Goal: Task Accomplishment & Management: Complete application form

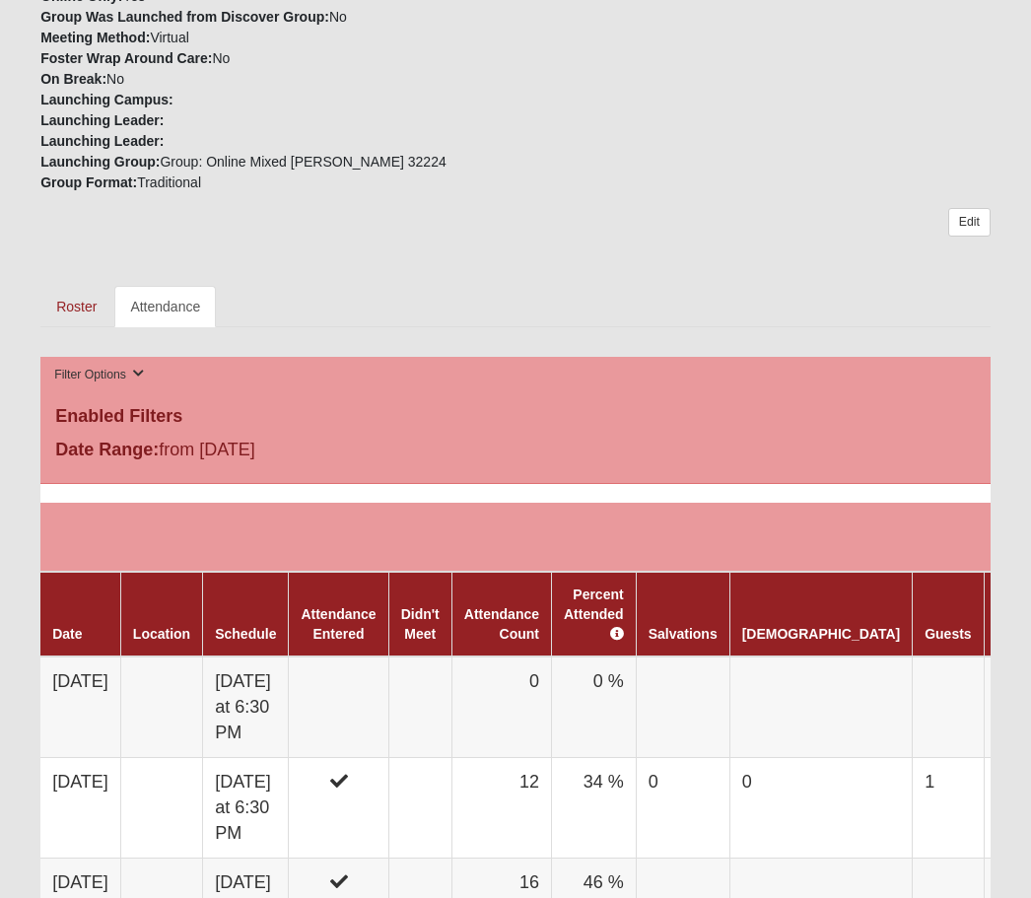
scroll to position [646, 0]
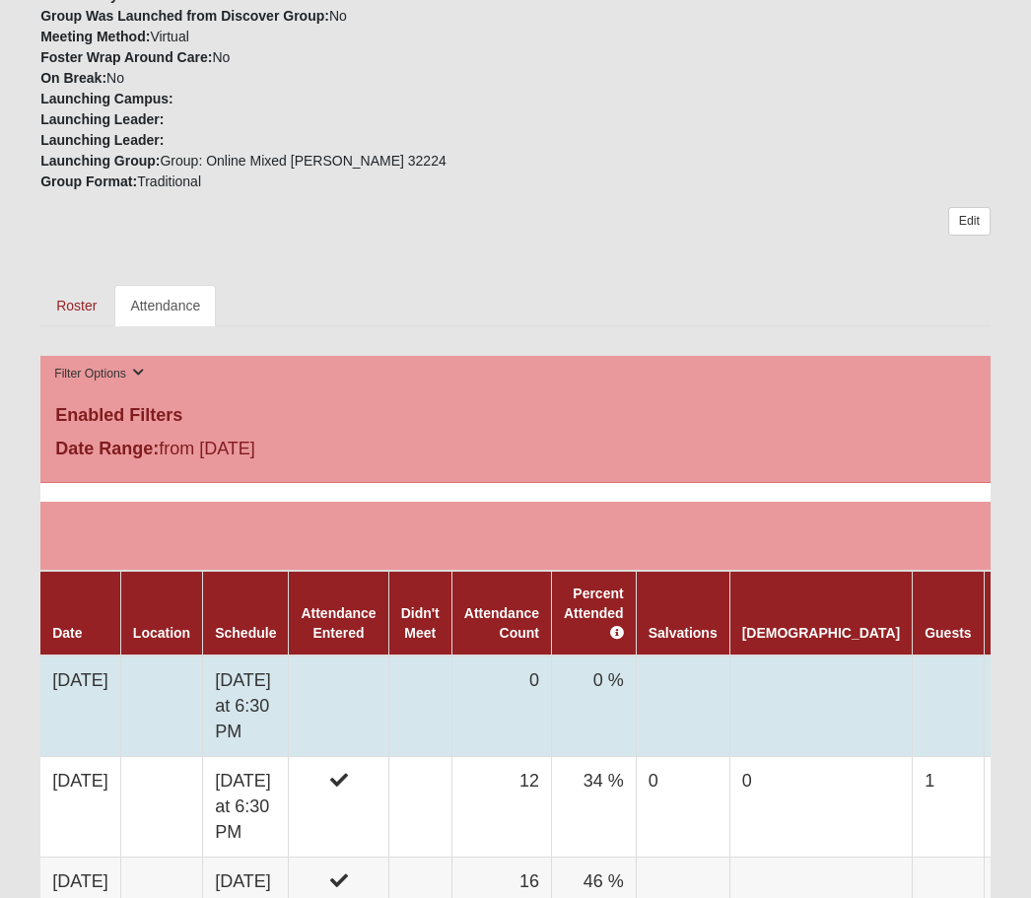
click at [103, 662] on td "[DATE]" at bounding box center [80, 708] width 80 height 102
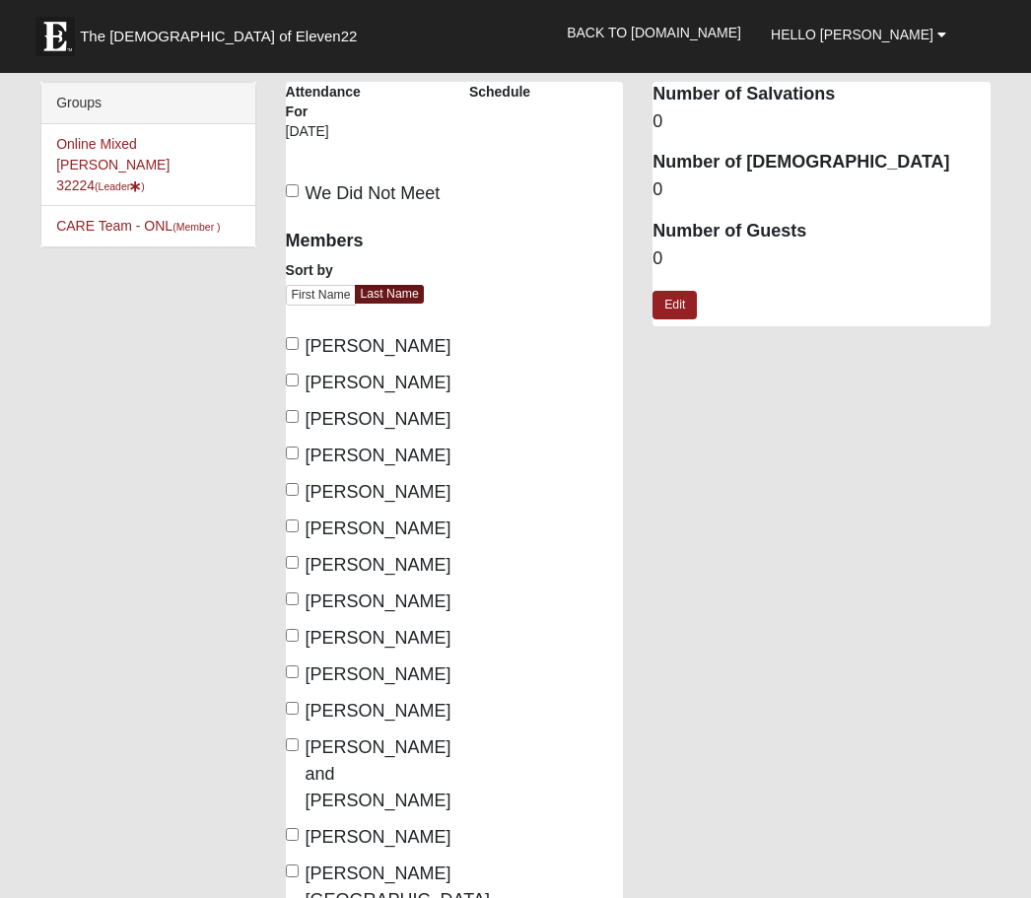
click at [298, 423] on input "[PERSON_NAME]" at bounding box center [292, 416] width 13 height 13
checkbox input "true"
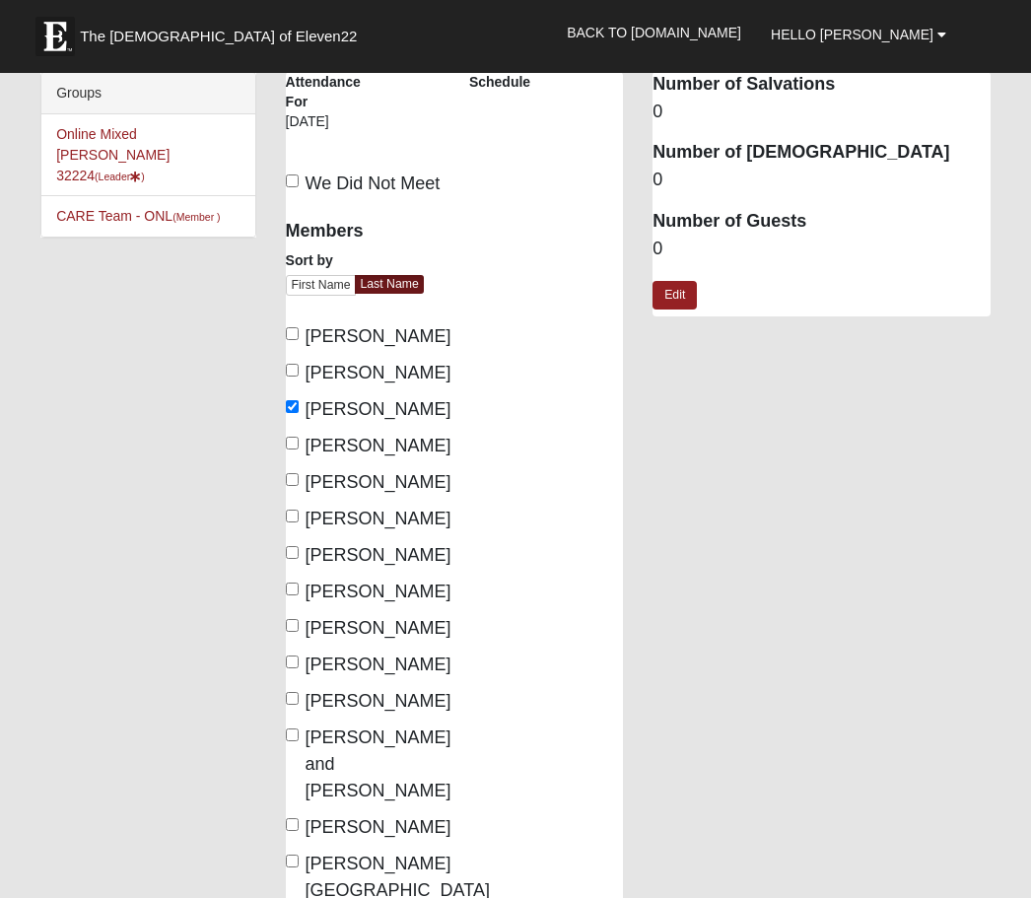
scroll to position [21, 0]
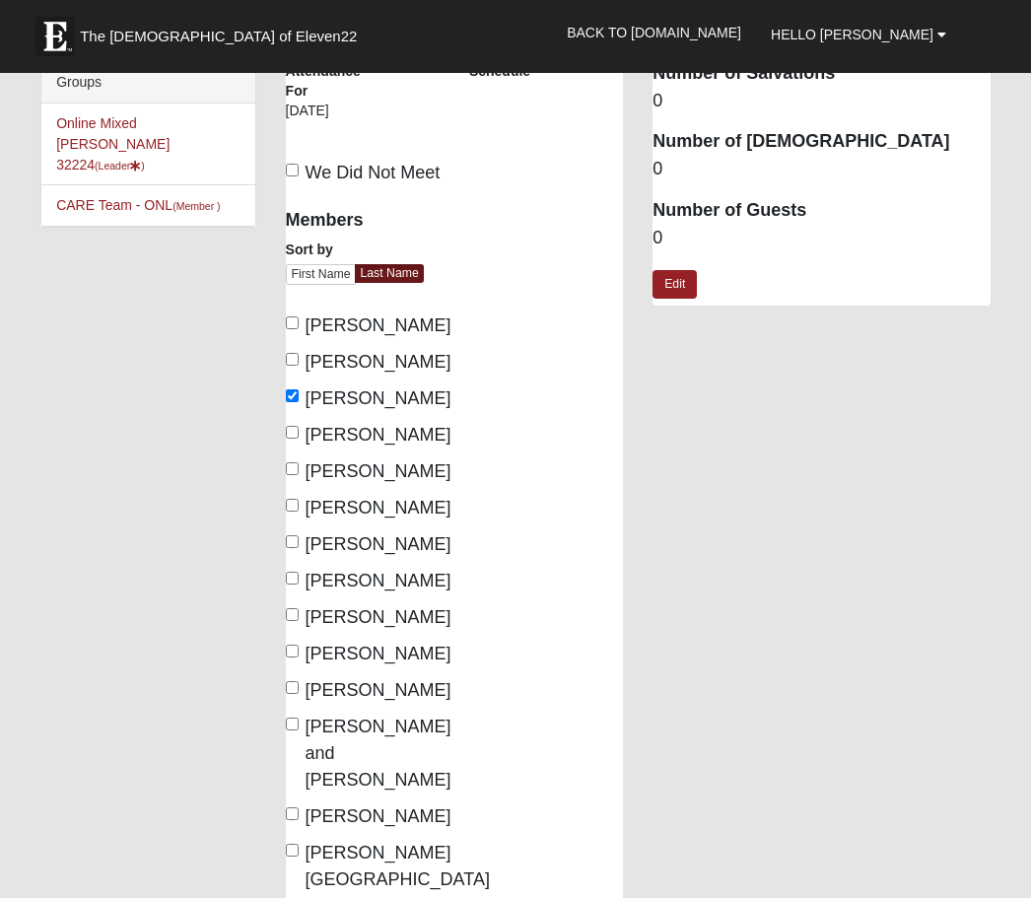
click at [289, 512] on input "[PERSON_NAME]" at bounding box center [292, 505] width 13 height 13
checkbox input "true"
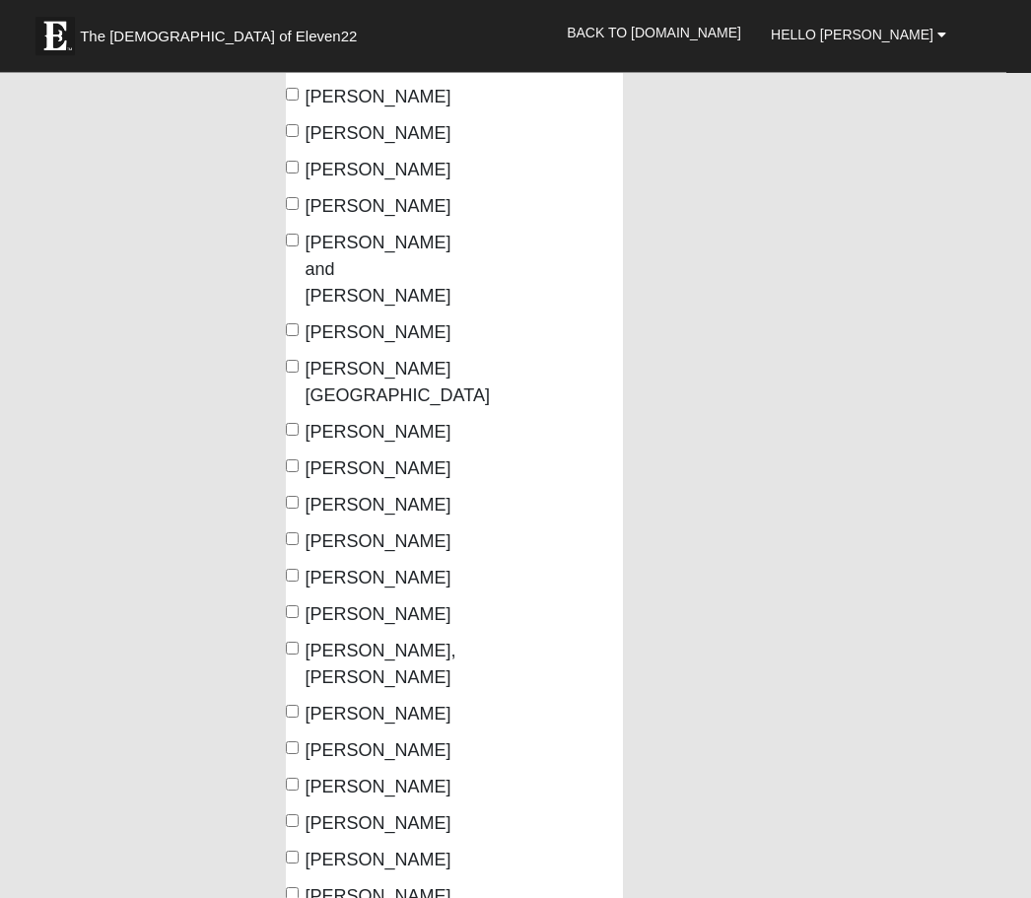
scroll to position [505, 0]
click at [290, 246] on input "[PERSON_NAME] and [PERSON_NAME]" at bounding box center [292, 240] width 13 height 13
checkbox input "true"
click at [291, 336] on input "[PERSON_NAME]" at bounding box center [292, 329] width 13 height 13
checkbox input "true"
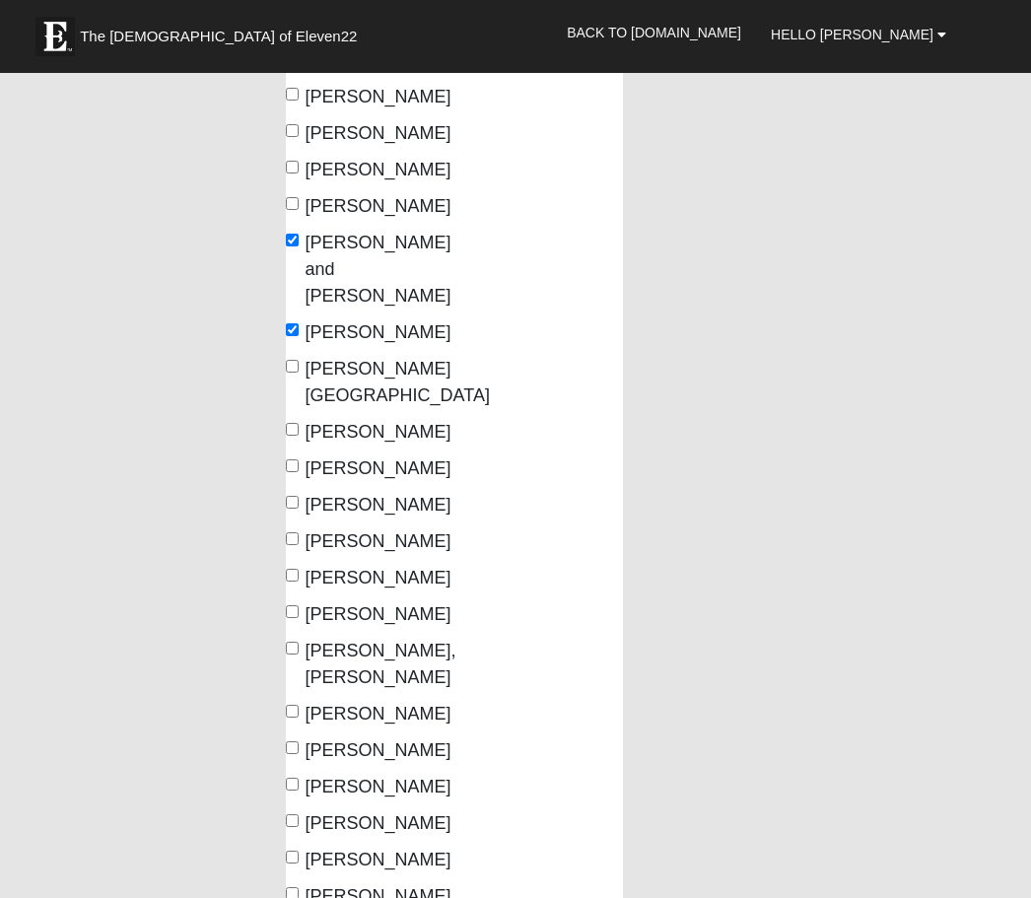
click at [286, 373] on input "[PERSON_NAME][GEOGRAPHIC_DATA]" at bounding box center [292, 366] width 13 height 13
checkbox input "true"
click at [300, 446] on label "[PERSON_NAME]" at bounding box center [363, 432] width 154 height 27
click at [299, 436] on input "[PERSON_NAME]" at bounding box center [292, 429] width 13 height 13
checkbox input "true"
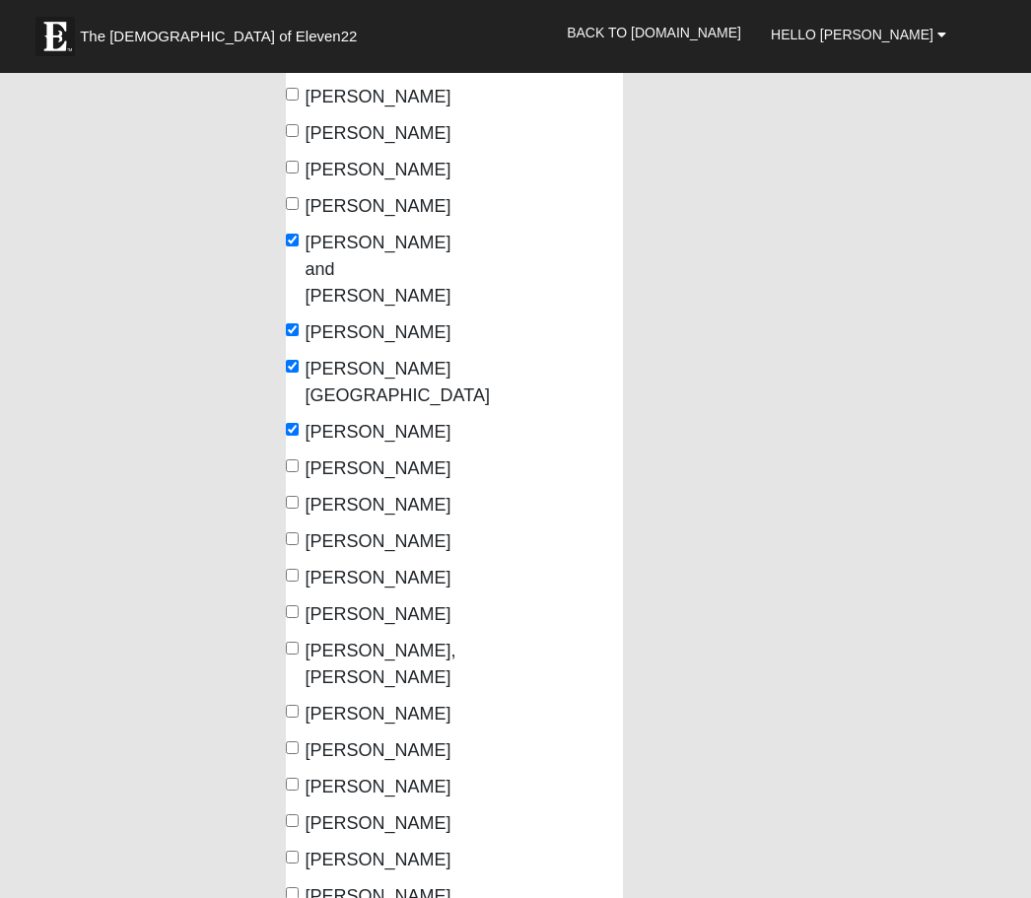
click at [298, 472] on input "[PERSON_NAME]" at bounding box center [292, 465] width 13 height 13
checkbox input "true"
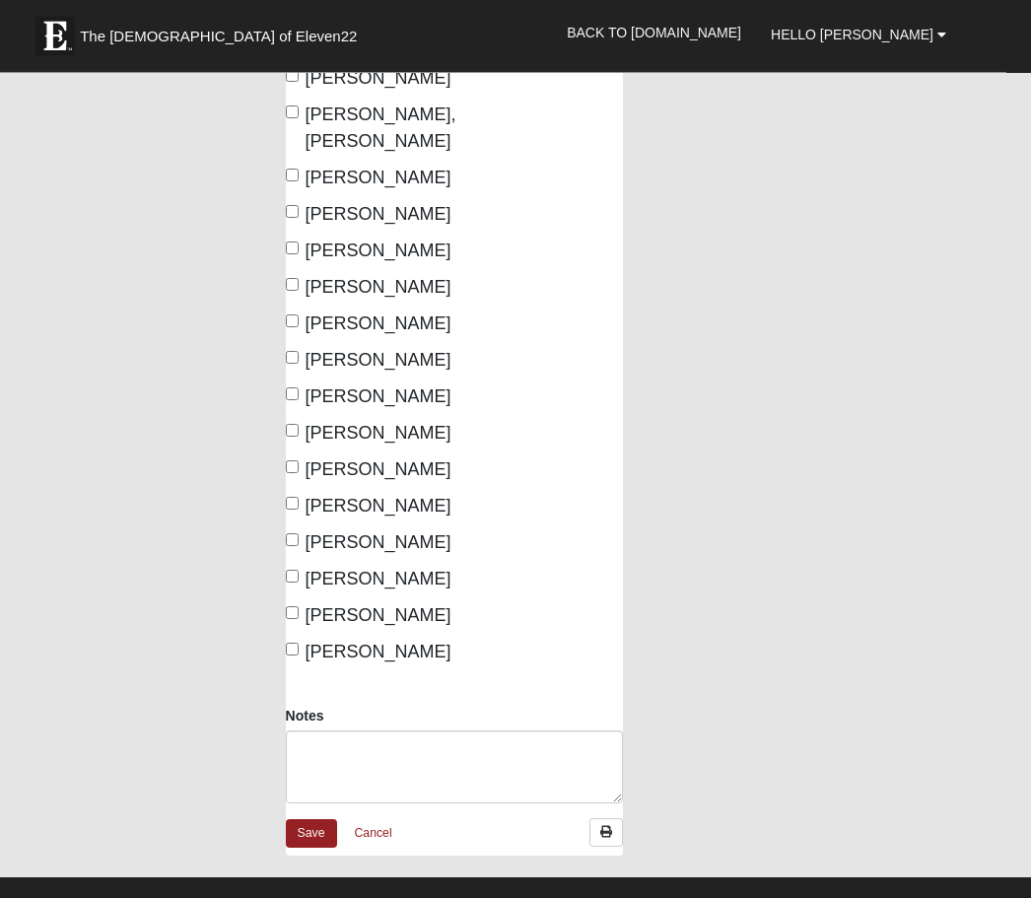
scroll to position [1041, 0]
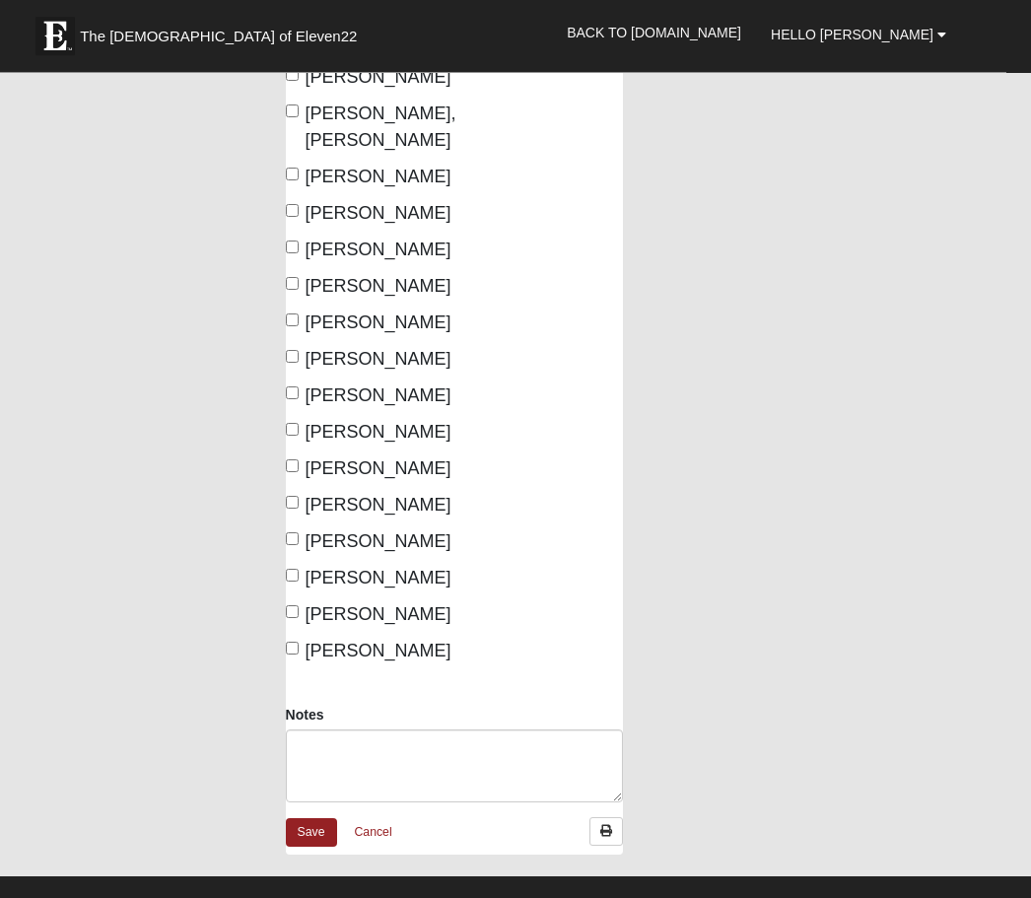
click at [286, 92] on label "[PERSON_NAME]" at bounding box center [363, 78] width 154 height 27
click at [286, 82] on input "[PERSON_NAME]" at bounding box center [292, 75] width 13 height 13
checkbox input "true"
click at [298, 291] on input "[PERSON_NAME]" at bounding box center [292, 284] width 13 height 13
checkbox input "true"
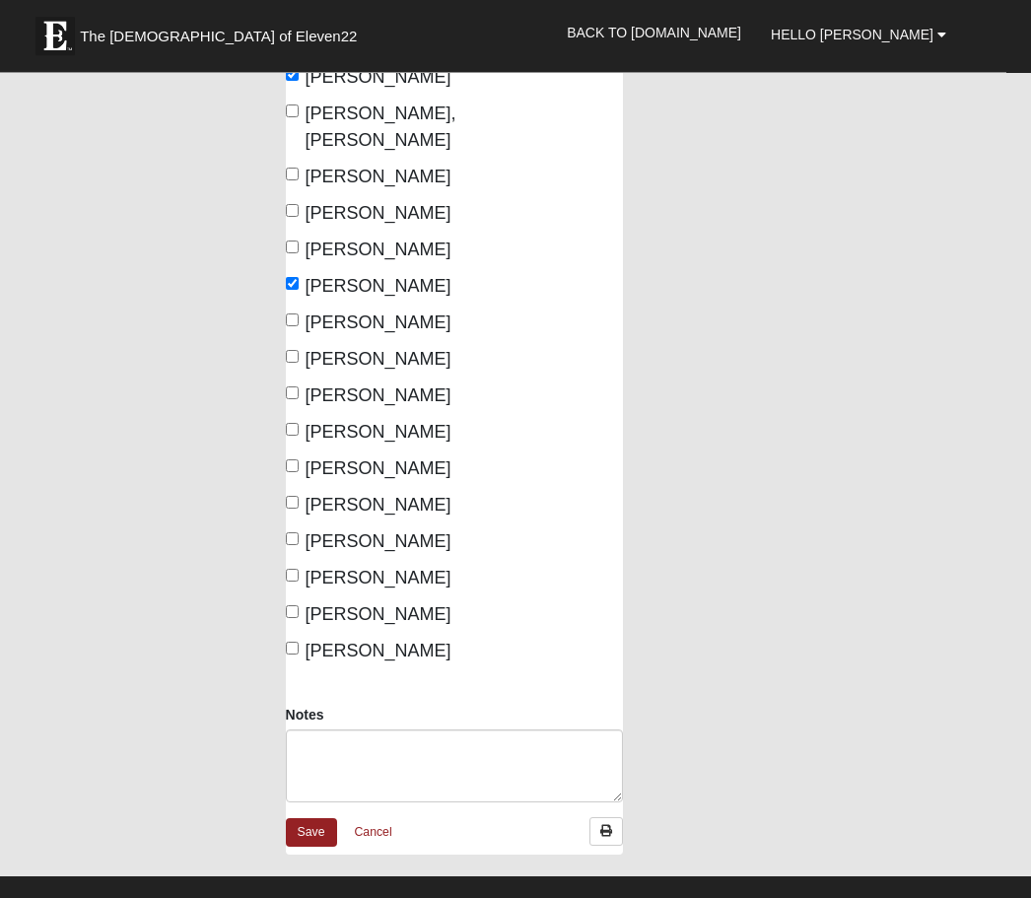
click at [298, 364] on input "[PERSON_NAME]" at bounding box center [292, 357] width 13 height 13
checkbox input "true"
click at [298, 546] on input "[PERSON_NAME]" at bounding box center [292, 539] width 13 height 13
checkbox input "true"
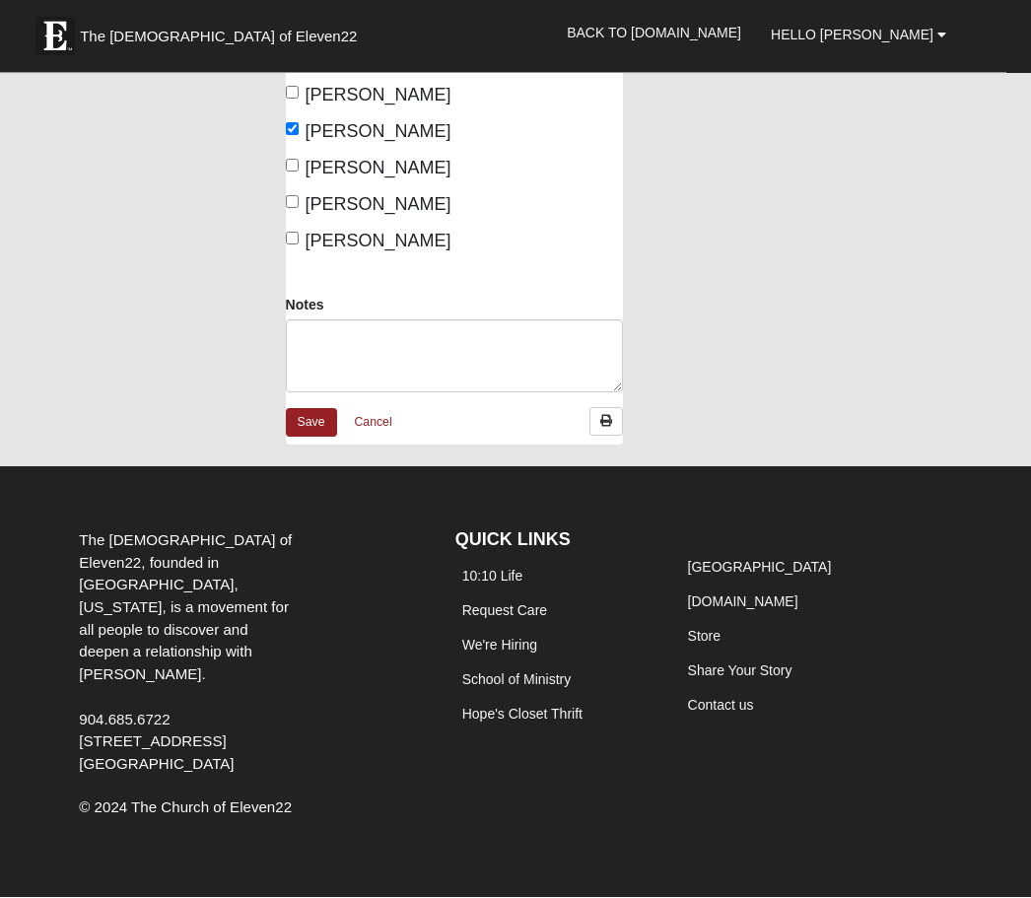
scroll to position [1457, 0]
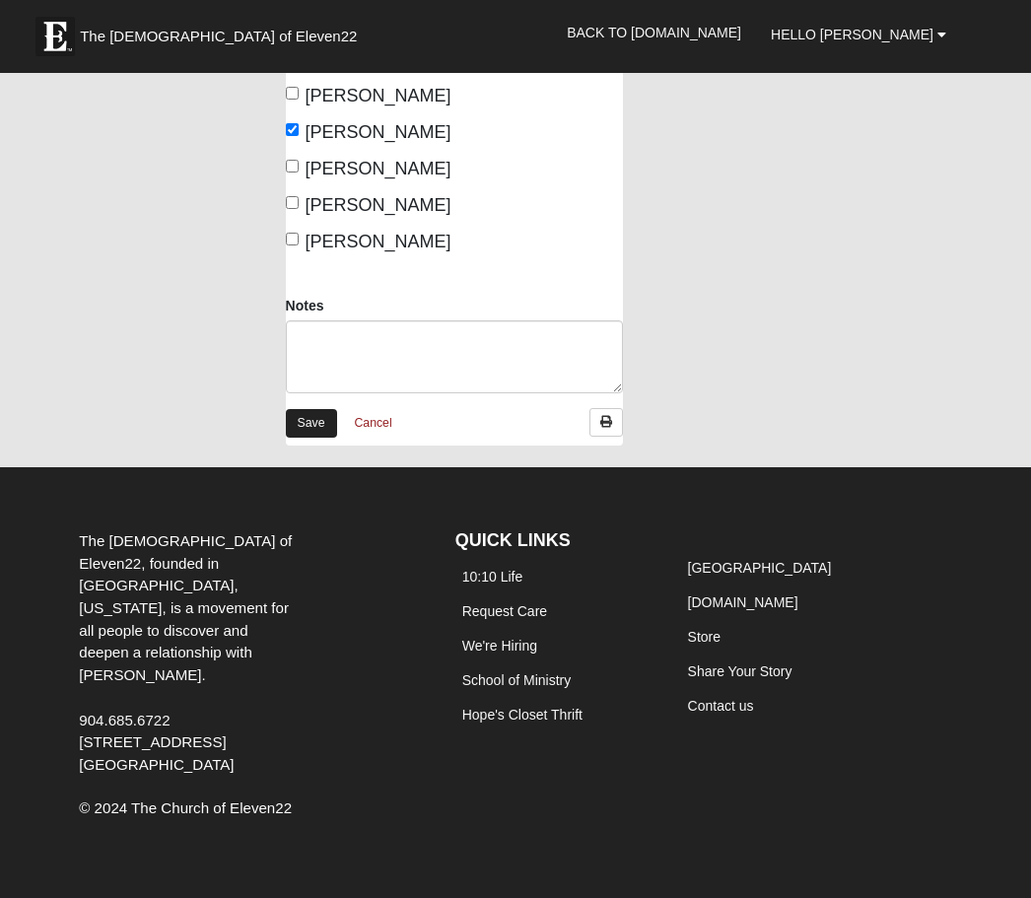
click at [314, 438] on link "Save" at bounding box center [311, 423] width 51 height 29
